Goal: Navigation & Orientation: Find specific page/section

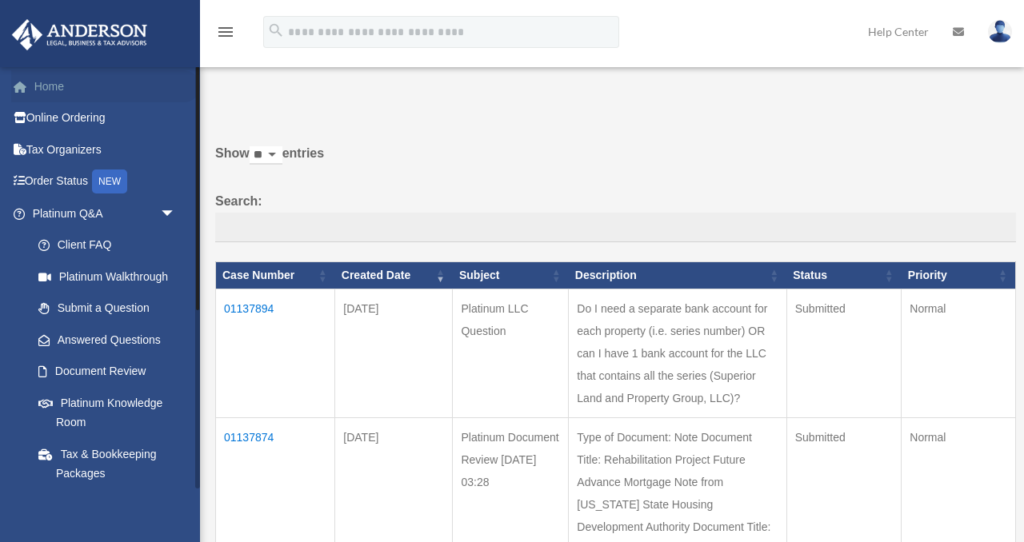
click at [60, 86] on link "Home" at bounding box center [105, 86] width 189 height 32
click at [69, 178] on link "Order Status NEW" at bounding box center [105, 182] width 189 height 33
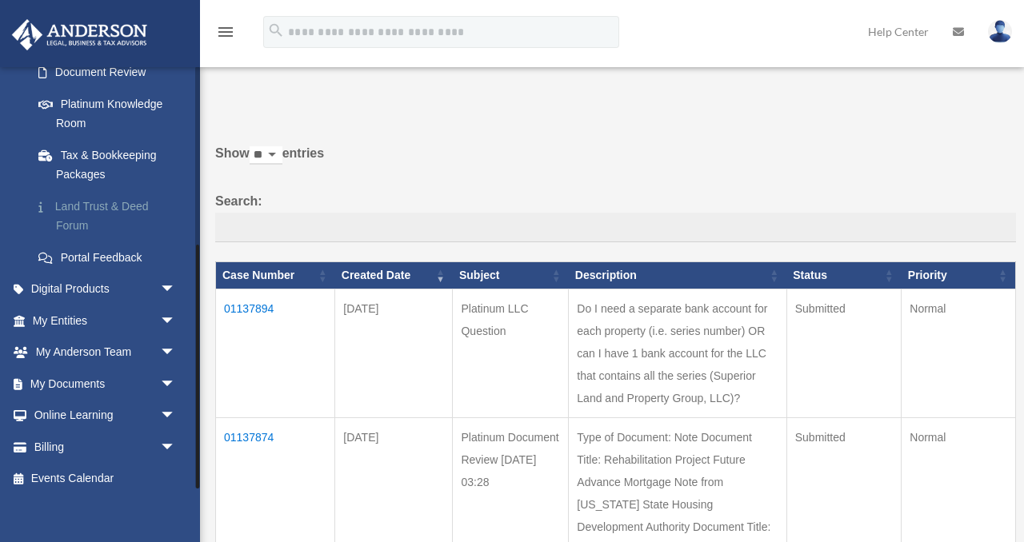
scroll to position [309, 0]
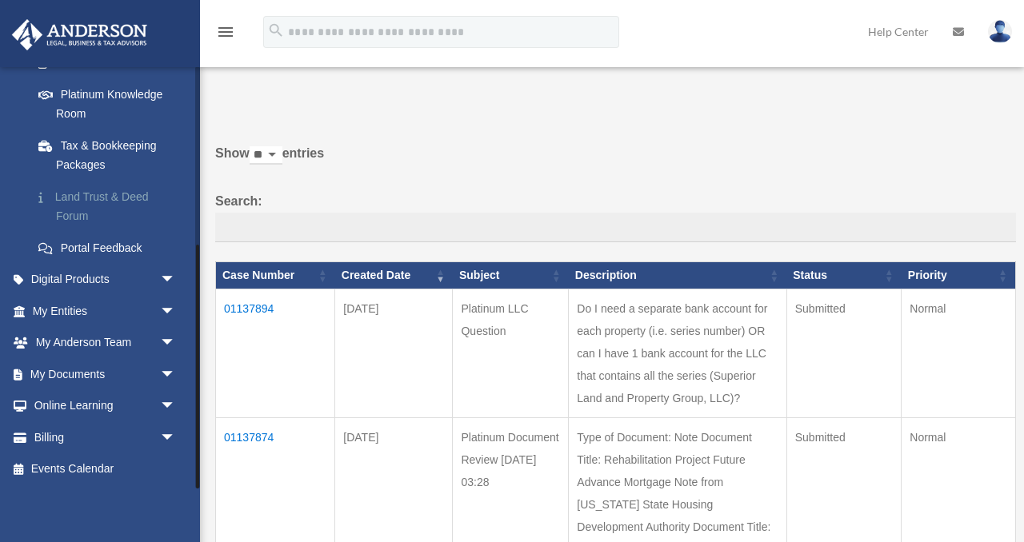
click at [79, 202] on link "Land Trust & Deed Forum" at bounding box center [111, 206] width 178 height 51
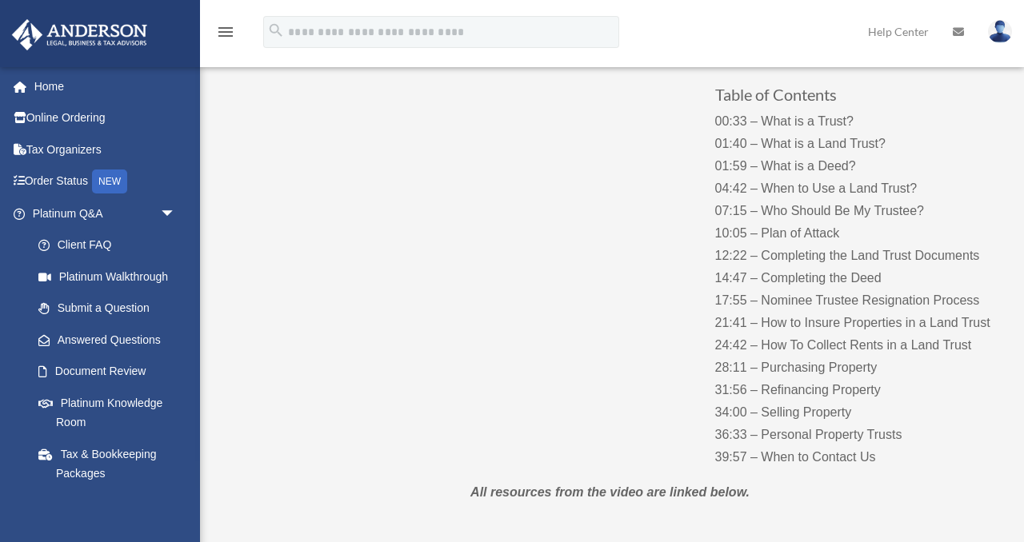
scroll to position [158, 0]
